Goal: Task Accomplishment & Management: Manage account settings

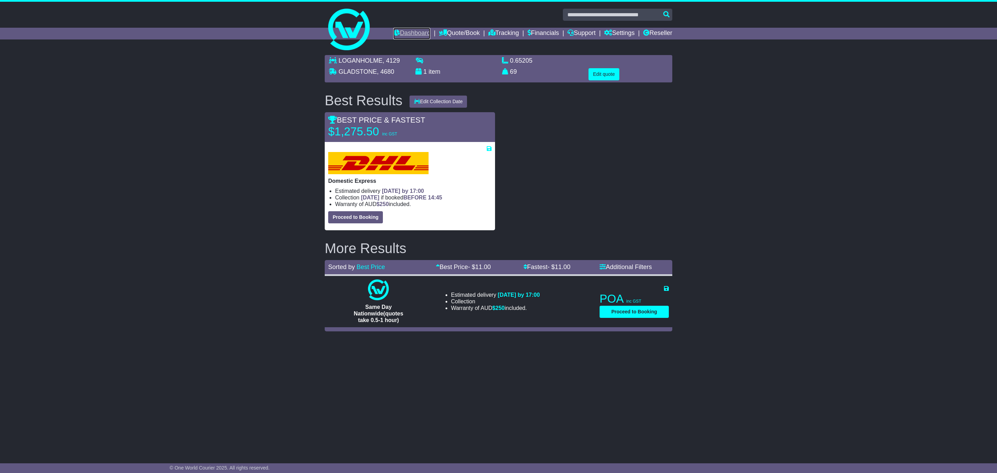
click at [413, 30] on link "Dashboard" at bounding box center [411, 34] width 37 height 12
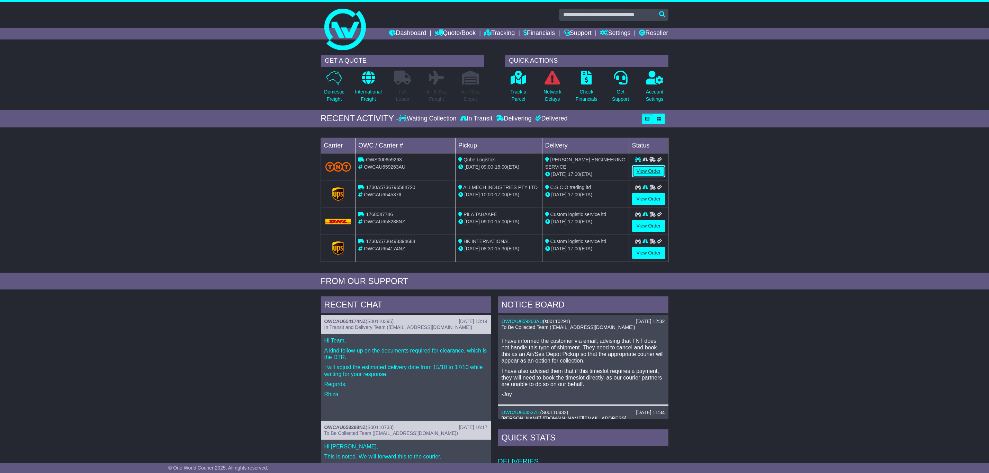
click at [641, 168] on link "View Order" at bounding box center [648, 171] width 33 height 12
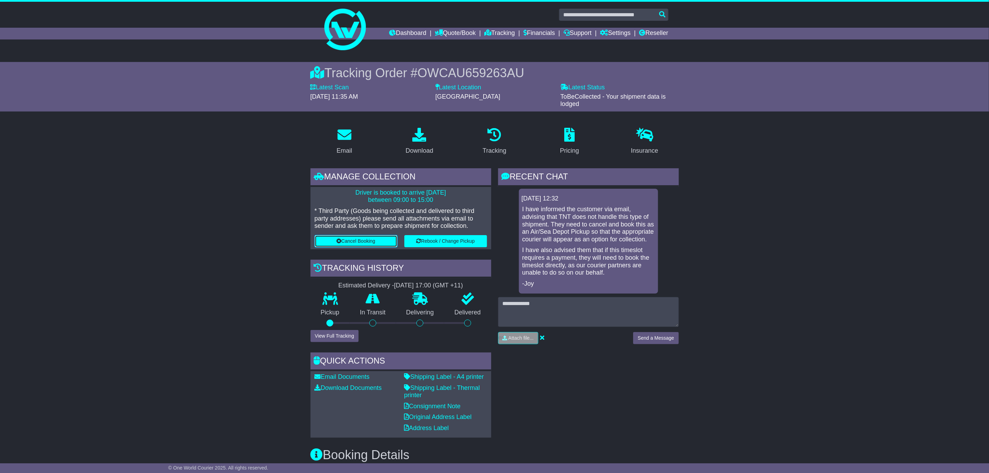
click at [374, 245] on button "Cancel Booking" at bounding box center [356, 241] width 83 height 12
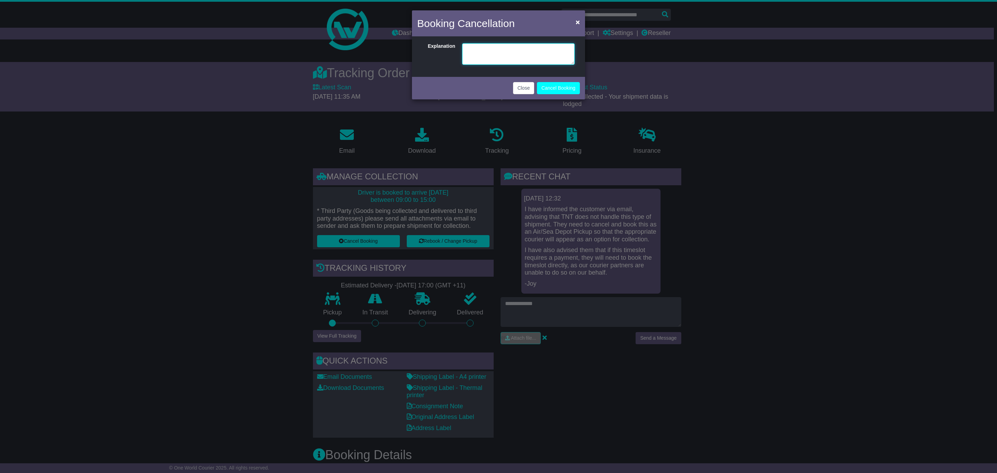
click at [512, 52] on textarea at bounding box center [518, 53] width 113 height 21
type textarea "*"
type textarea "**********"
click at [563, 85] on button "Cancel Booking" at bounding box center [558, 88] width 43 height 12
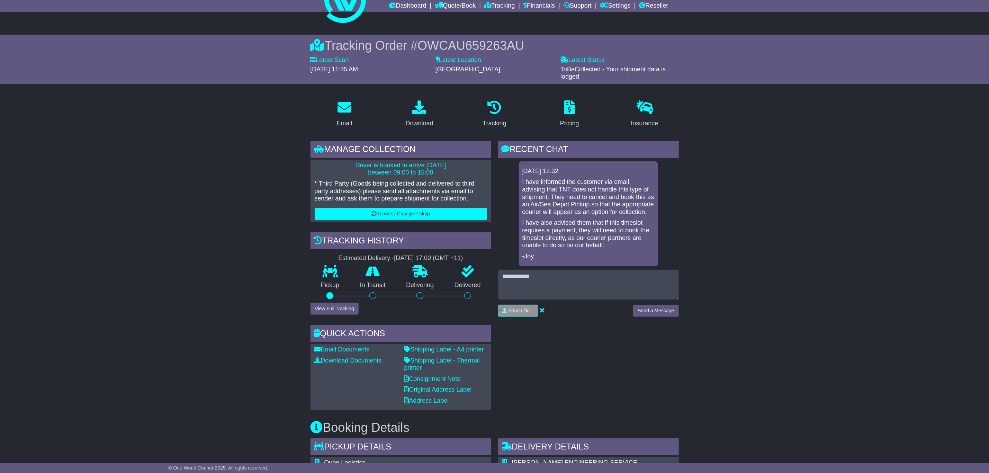
scroll to position [52, 0]
